Goal: Task Accomplishment & Management: Complete application form

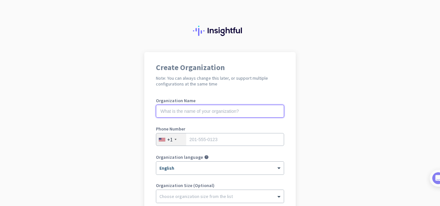
click at [168, 112] on input "text" at bounding box center [220, 111] width 128 height 13
click at [120, 121] on app-onboarding-organization "Create Organization Note: You can always change this later, or support multiple…" at bounding box center [220, 191] width 440 height 279
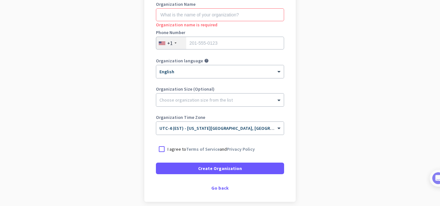
scroll to position [125, 0]
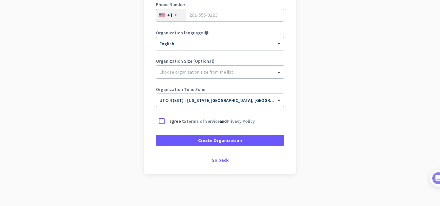
click at [219, 160] on div "Go back" at bounding box center [220, 160] width 128 height 5
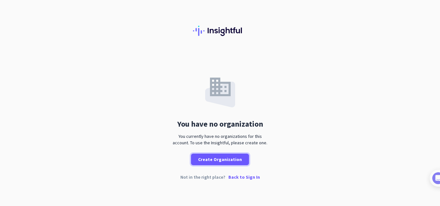
click at [219, 160] on span "Create Organization" at bounding box center [220, 160] width 44 height 6
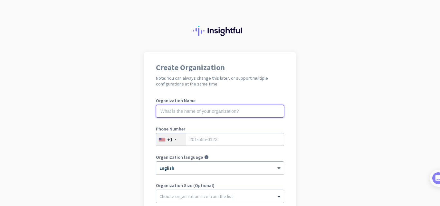
click at [182, 107] on input "text" at bounding box center [220, 111] width 128 height 13
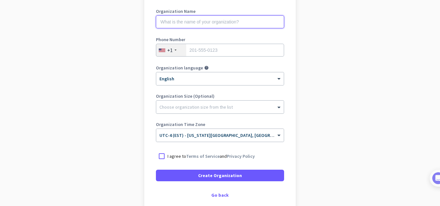
scroll to position [97, 0]
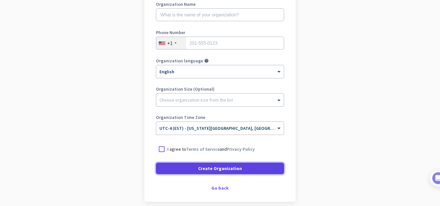
click at [183, 165] on span at bounding box center [220, 168] width 128 height 15
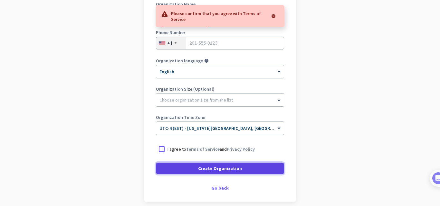
scroll to position [64, 0]
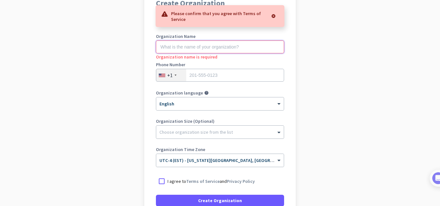
click at [195, 45] on input "text" at bounding box center [220, 47] width 128 height 13
click at [223, 105] on div "× English" at bounding box center [215, 103] width 119 height 5
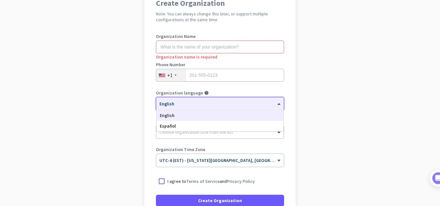
click at [123, 118] on app-onboarding-organization "Create Organization Note: You can always change this later, or support multiple…" at bounding box center [220, 127] width 440 height 279
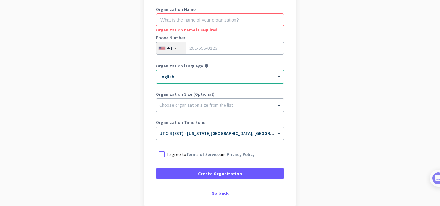
scroll to position [125, 0]
